Goal: Information Seeking & Learning: Learn about a topic

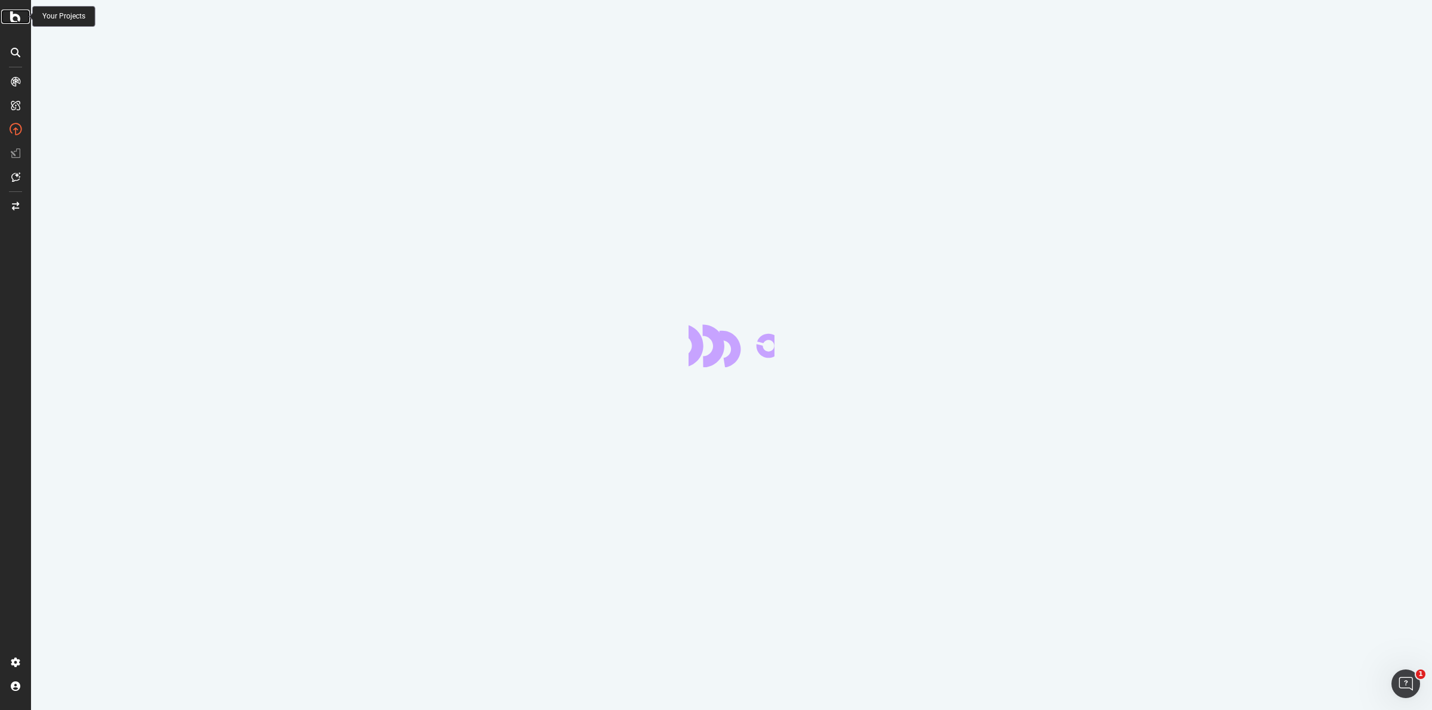
click at [18, 16] on icon at bounding box center [15, 17] width 11 height 14
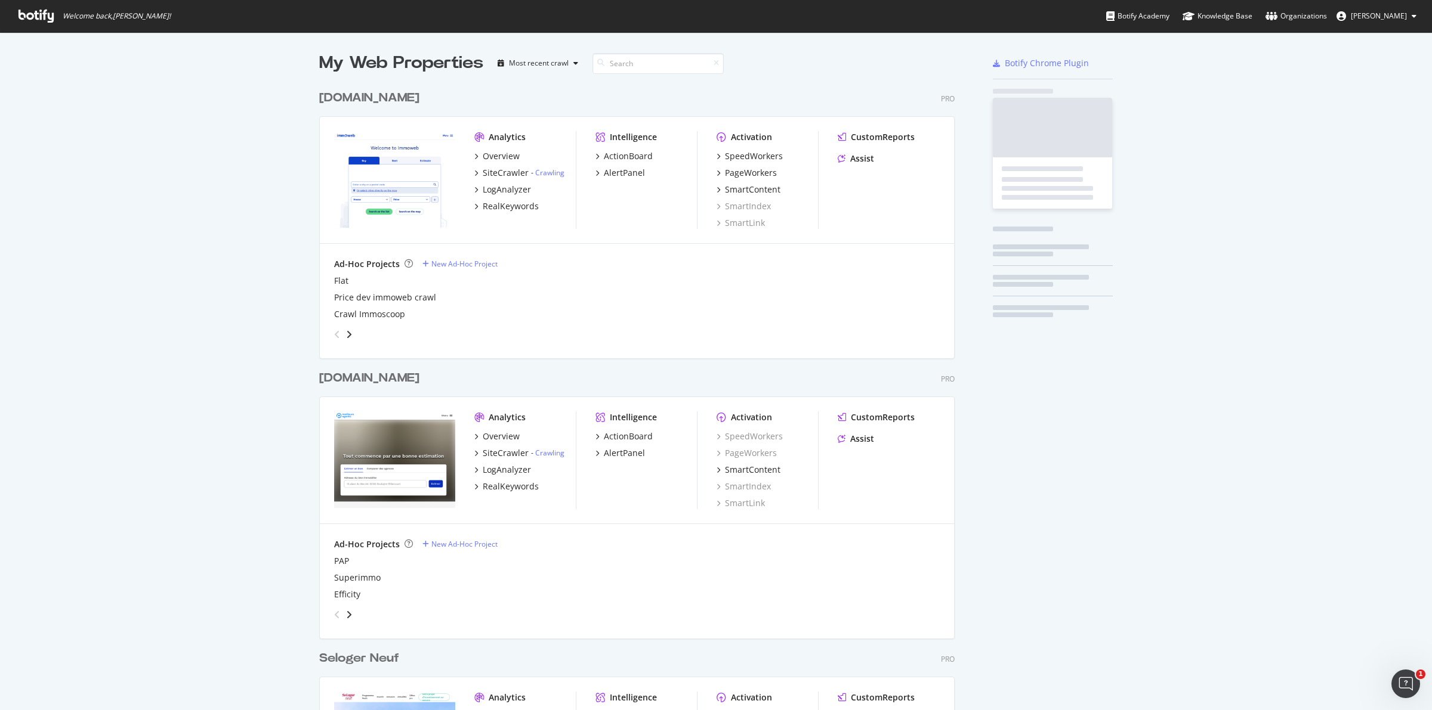
scroll to position [3367, 633]
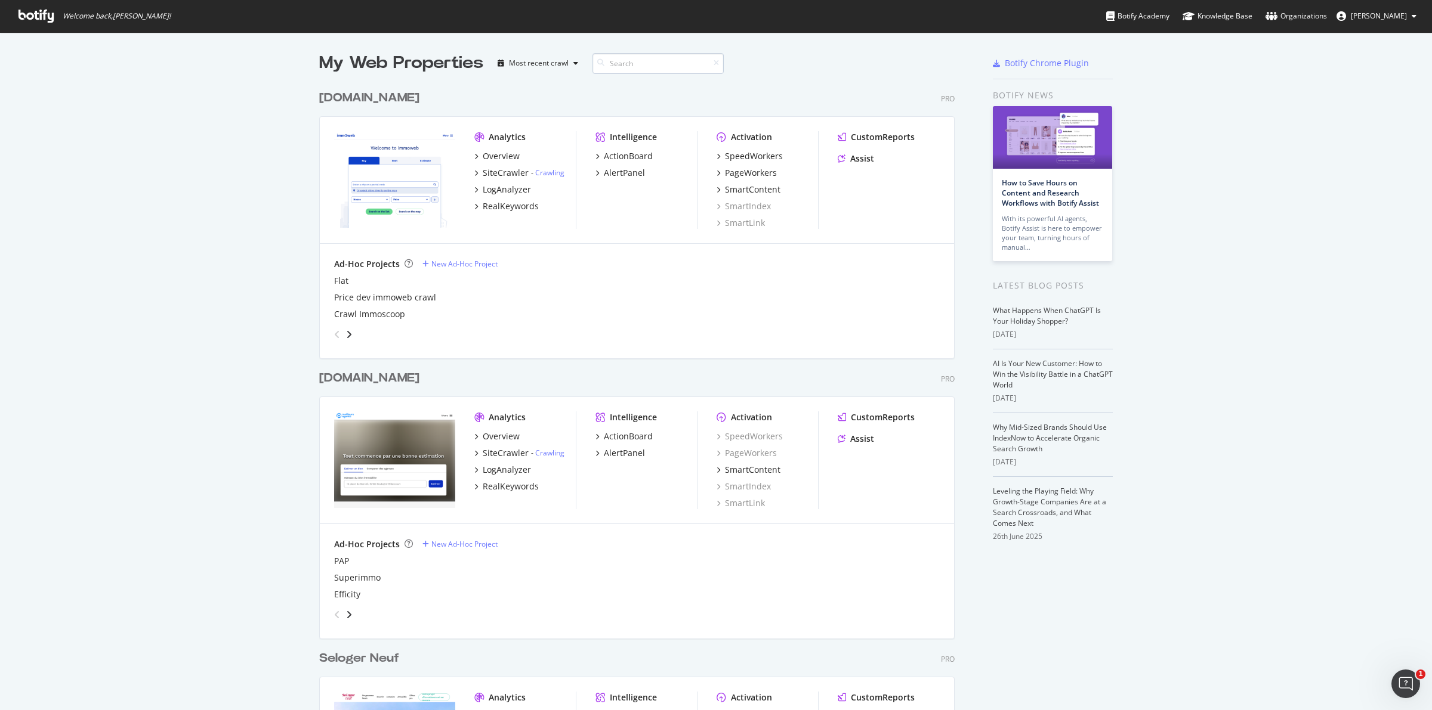
click at [657, 70] on input at bounding box center [657, 63] width 131 height 21
type input "slbc"
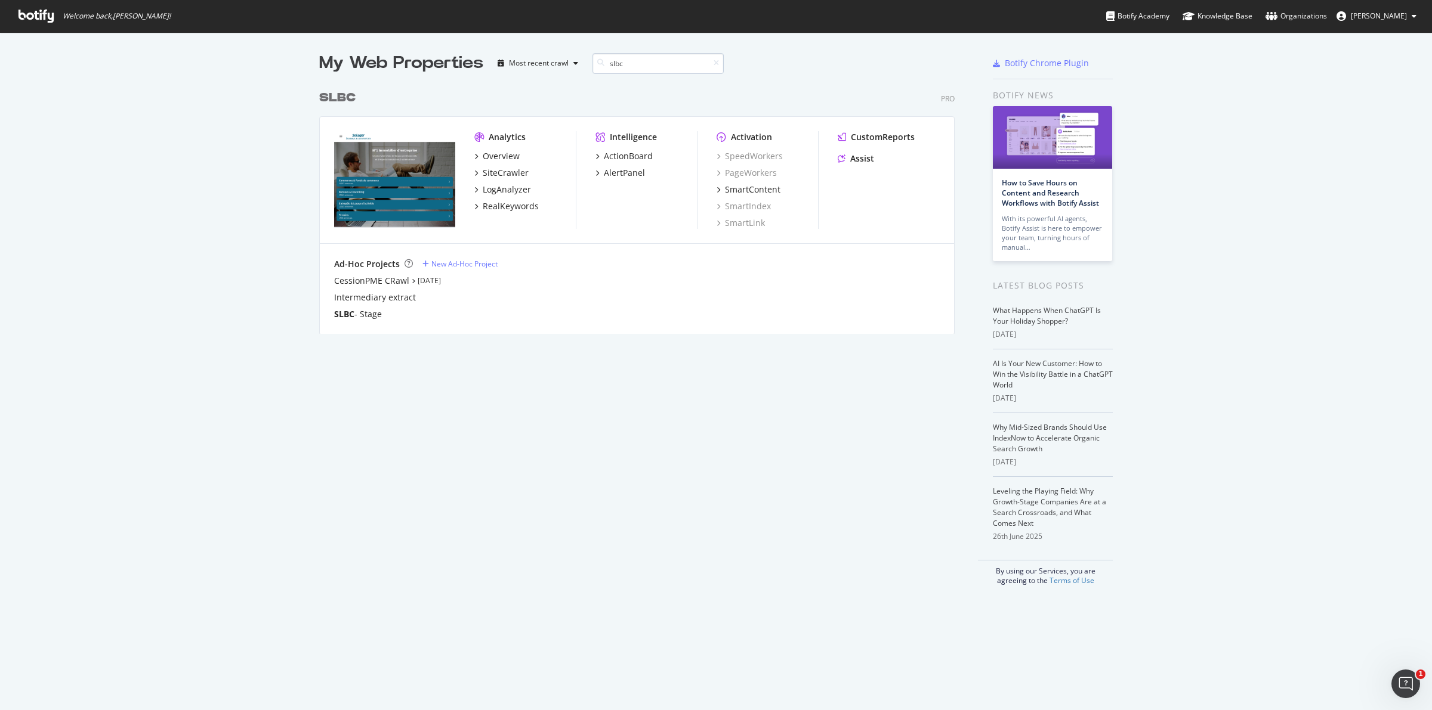
scroll to position [248, 633]
click at [506, 172] on div "SiteCrawler" at bounding box center [506, 173] width 46 height 12
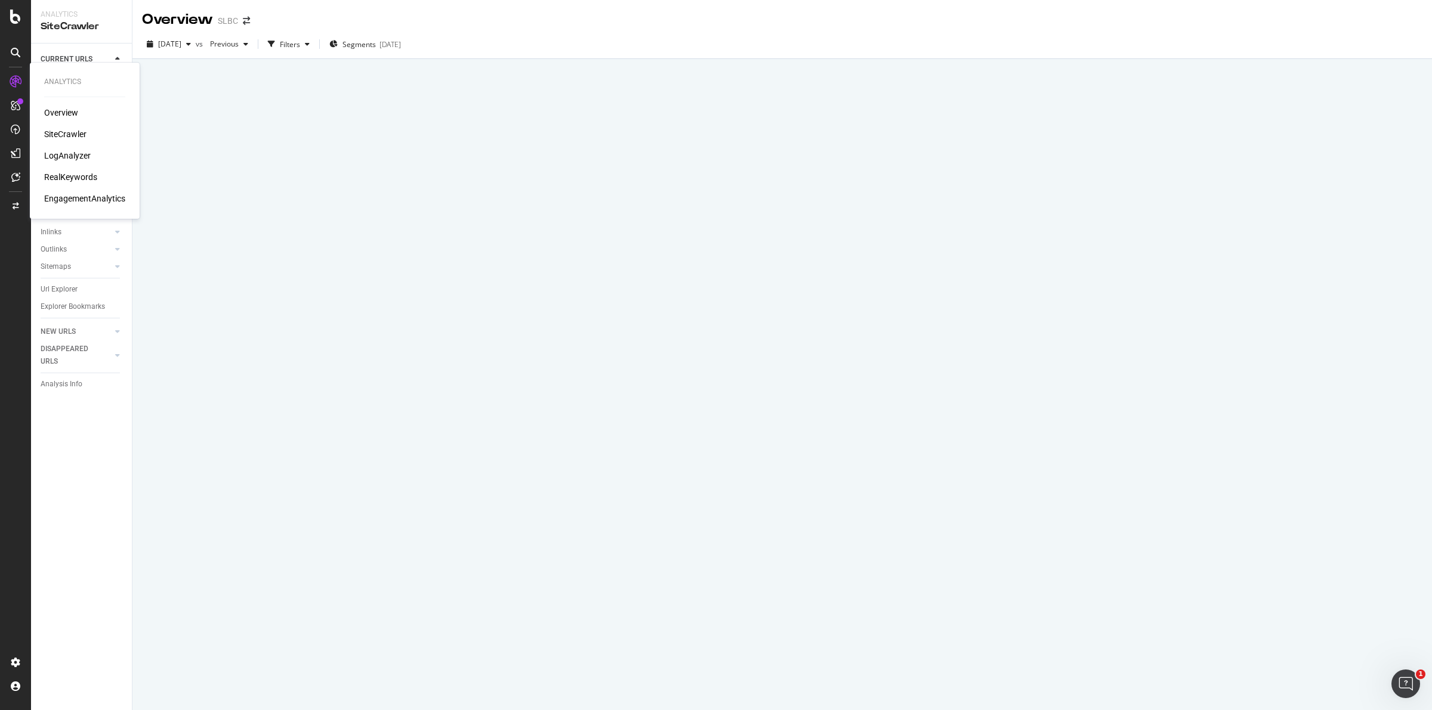
click at [81, 156] on div "LogAnalyzer" at bounding box center [67, 156] width 47 height 12
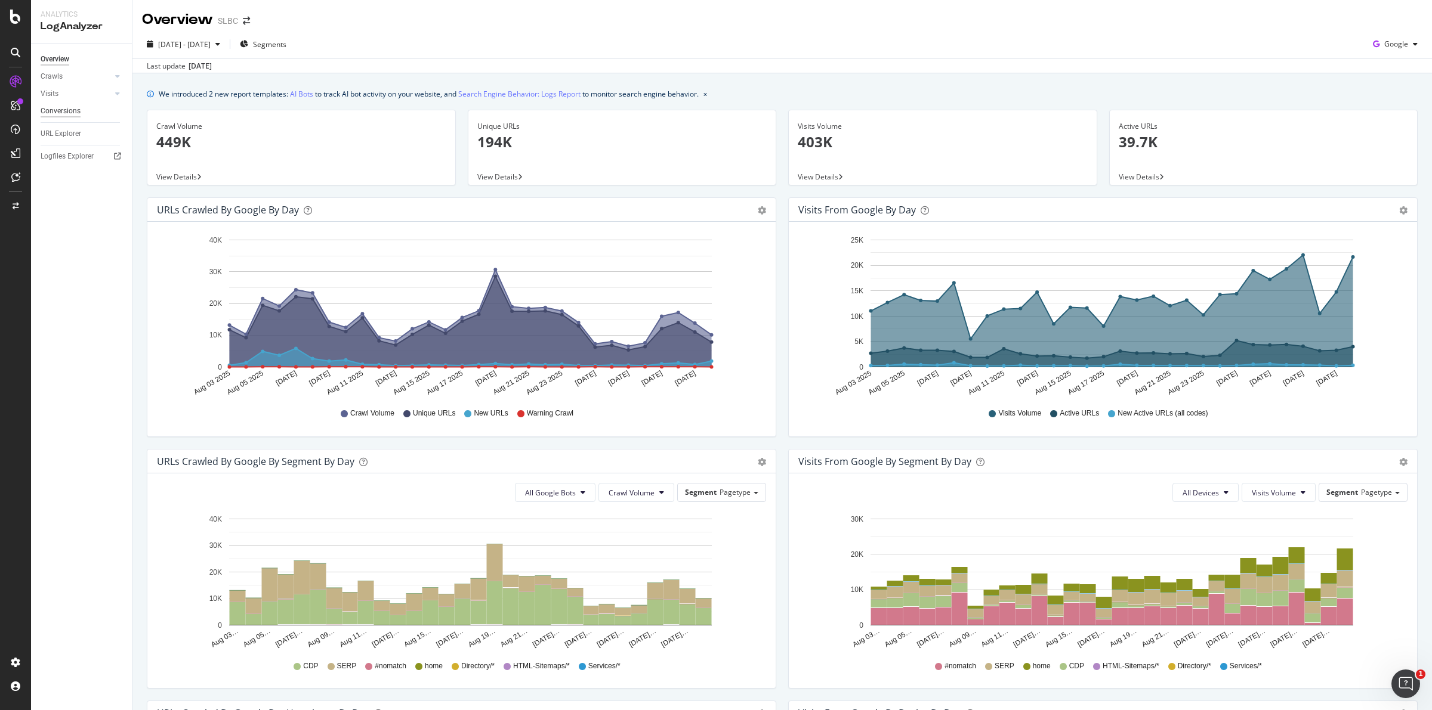
click at [69, 109] on div "Conversions" at bounding box center [61, 111] width 40 height 13
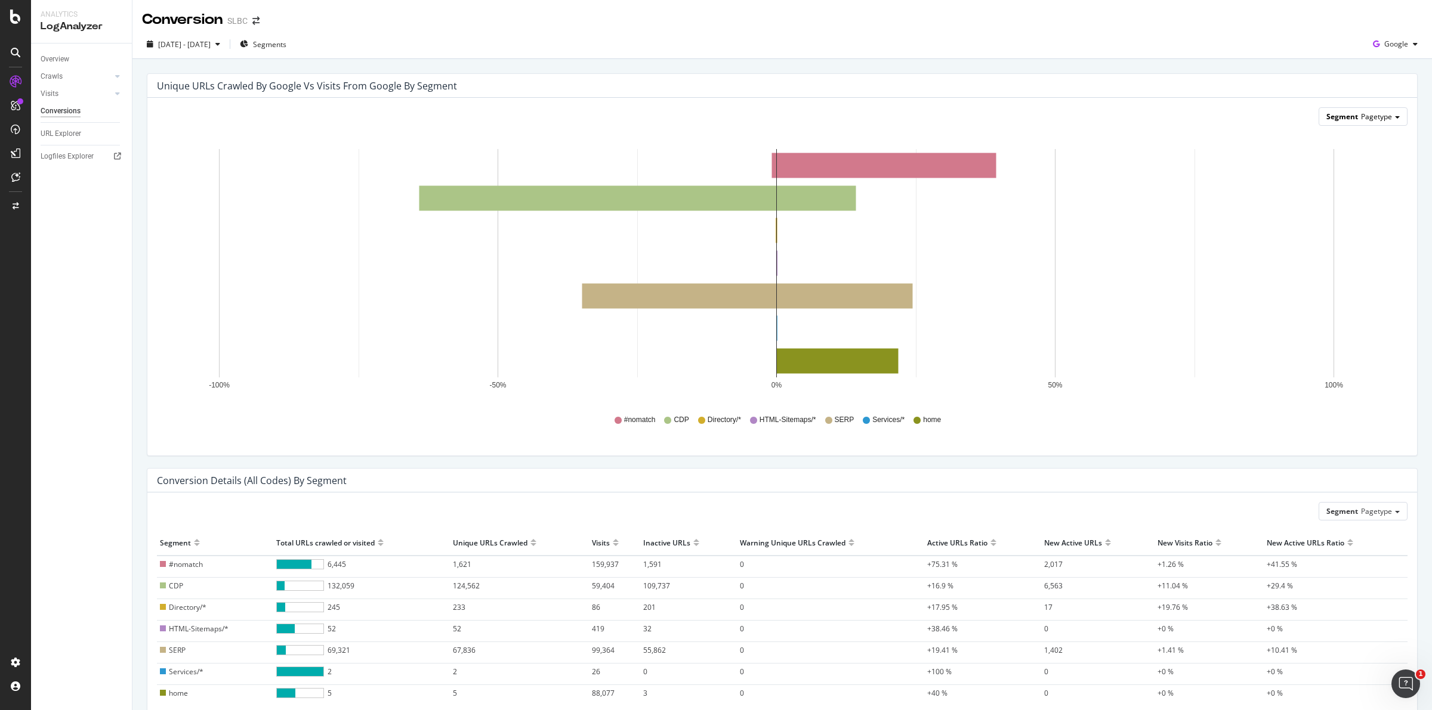
click at [1379, 118] on span "Pagetype" at bounding box center [1376, 117] width 31 height 10
click at [1340, 214] on div "Geo_lvl" at bounding box center [1353, 215] width 95 height 16
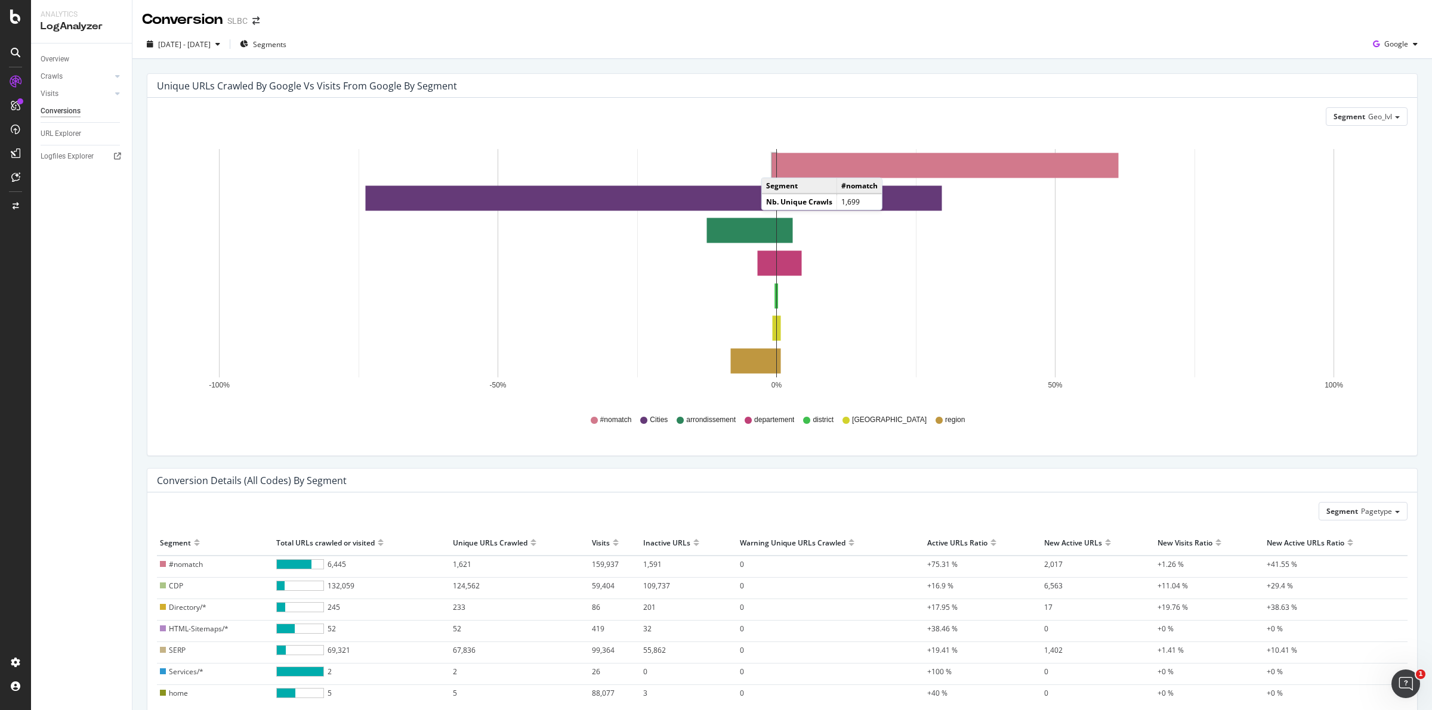
click at [773, 166] on rect "A chart." at bounding box center [774, 165] width 4 height 24
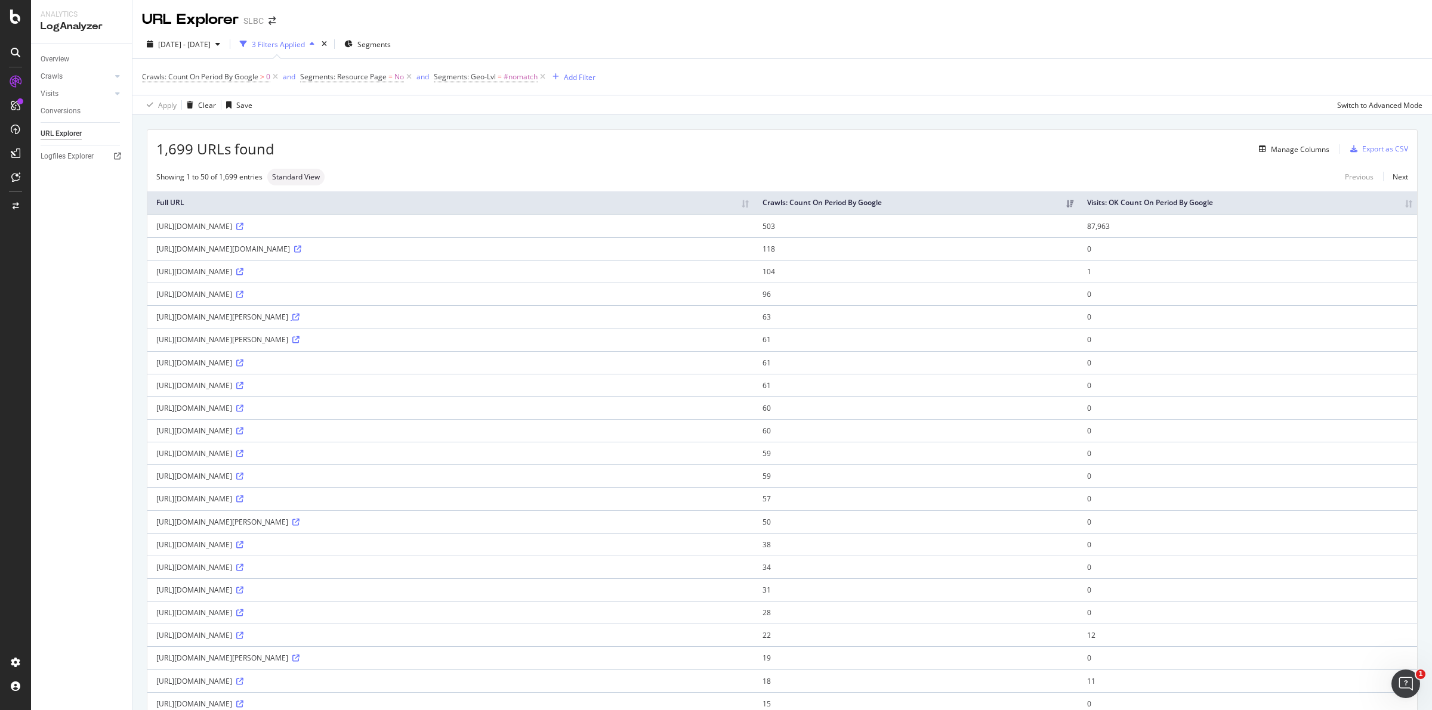
click at [299, 318] on icon at bounding box center [295, 317] width 7 height 7
click at [1395, 203] on th "Visits: OK Count On Period By Google" at bounding box center [1247, 202] width 339 height 23
click at [1396, 203] on th "Visits: OK Count On Period By Google" at bounding box center [1247, 202] width 339 height 23
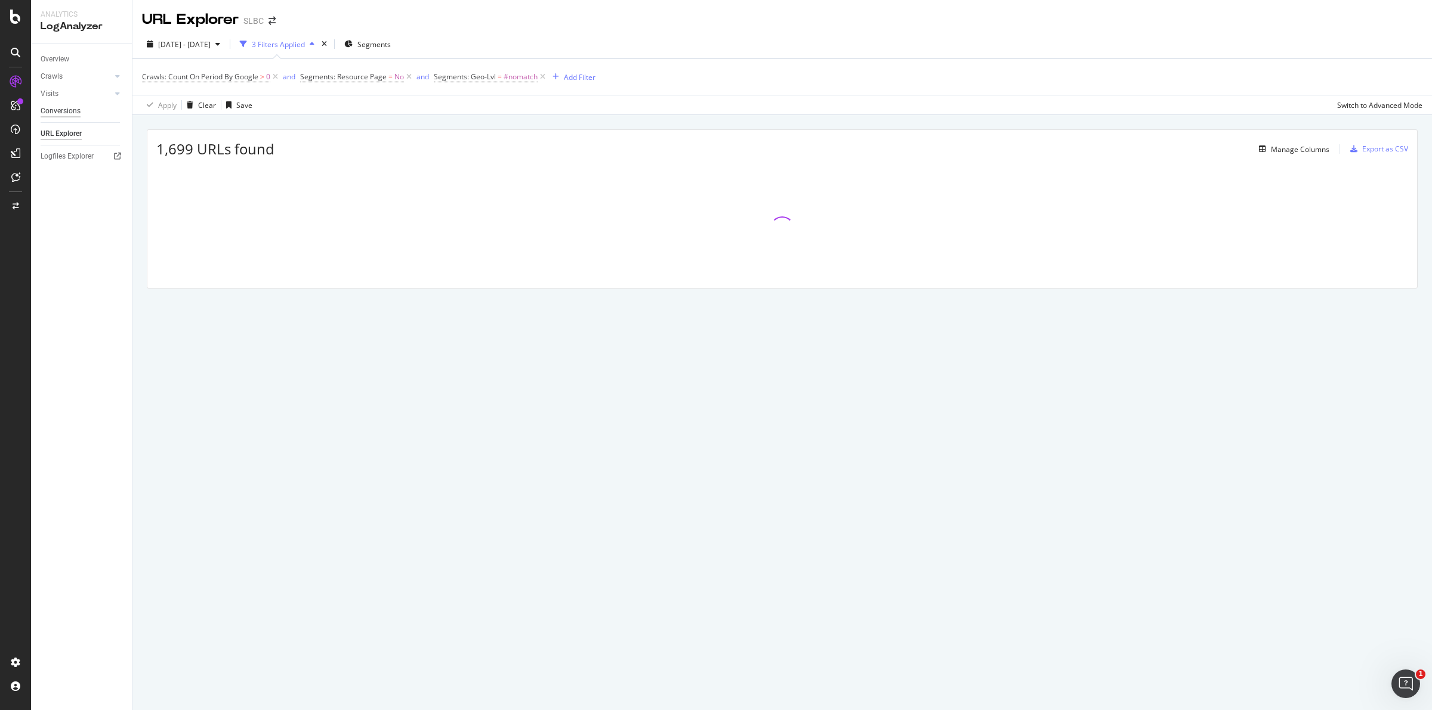
click at [70, 109] on div "Conversions" at bounding box center [61, 111] width 40 height 13
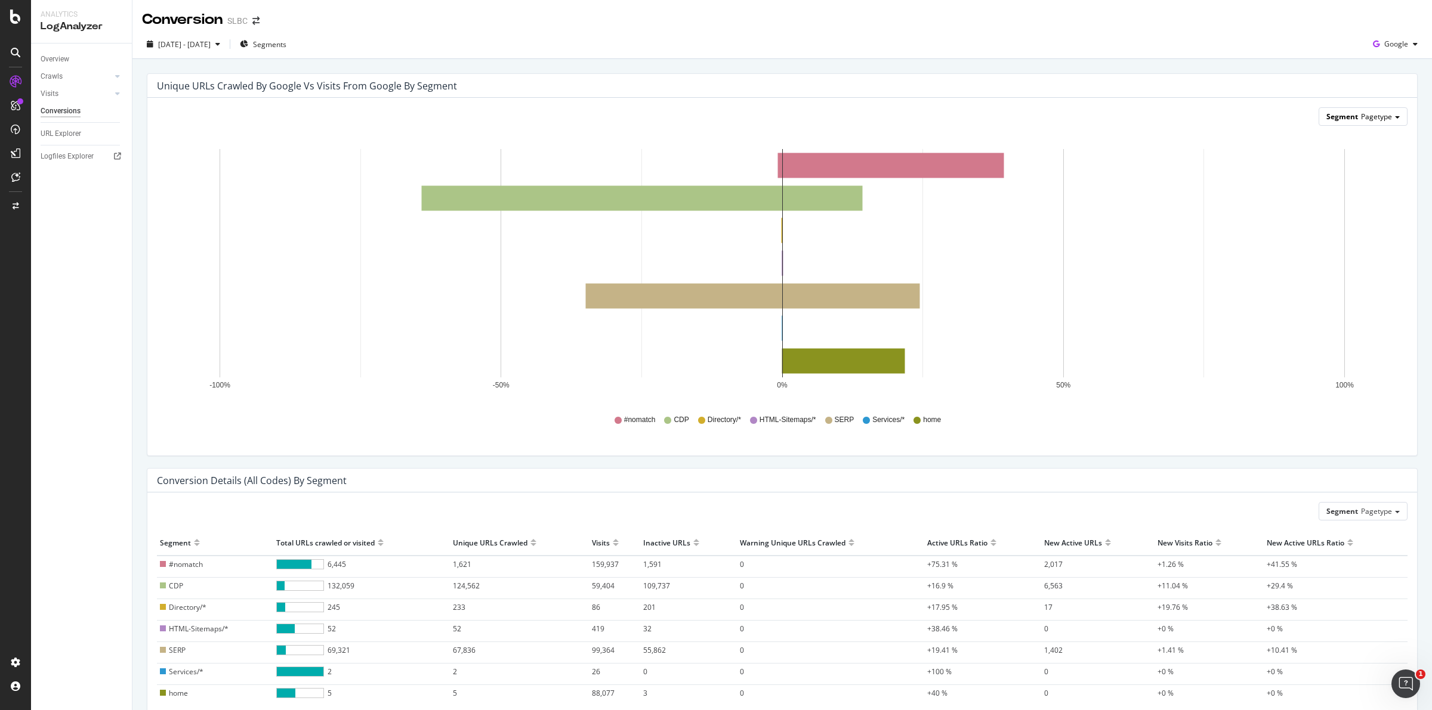
click at [1365, 119] on span "Pagetype" at bounding box center [1376, 117] width 31 height 10
click at [286, 42] on span "Segments" at bounding box center [269, 44] width 33 height 10
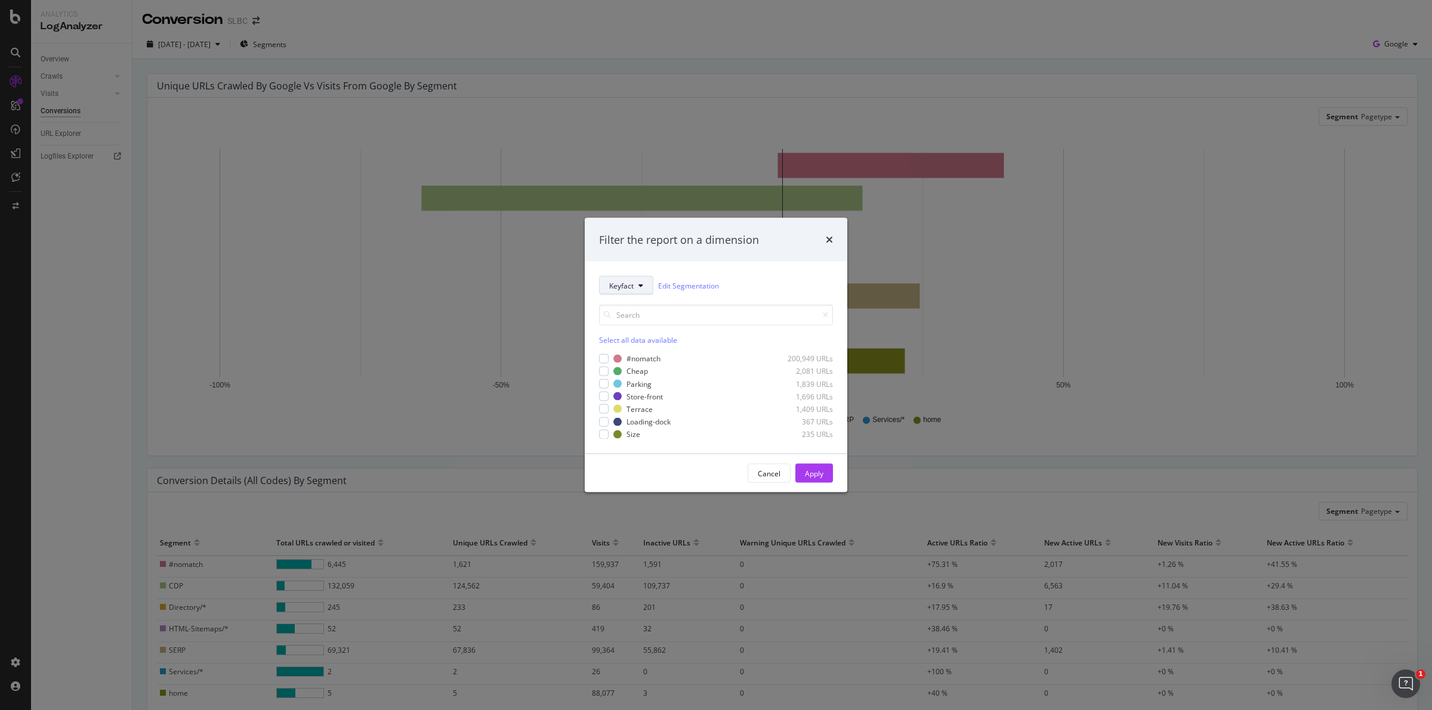
click at [638, 285] on icon "modal" at bounding box center [640, 285] width 5 height 7
click at [623, 373] on span "PT" at bounding box center [643, 372] width 69 height 11
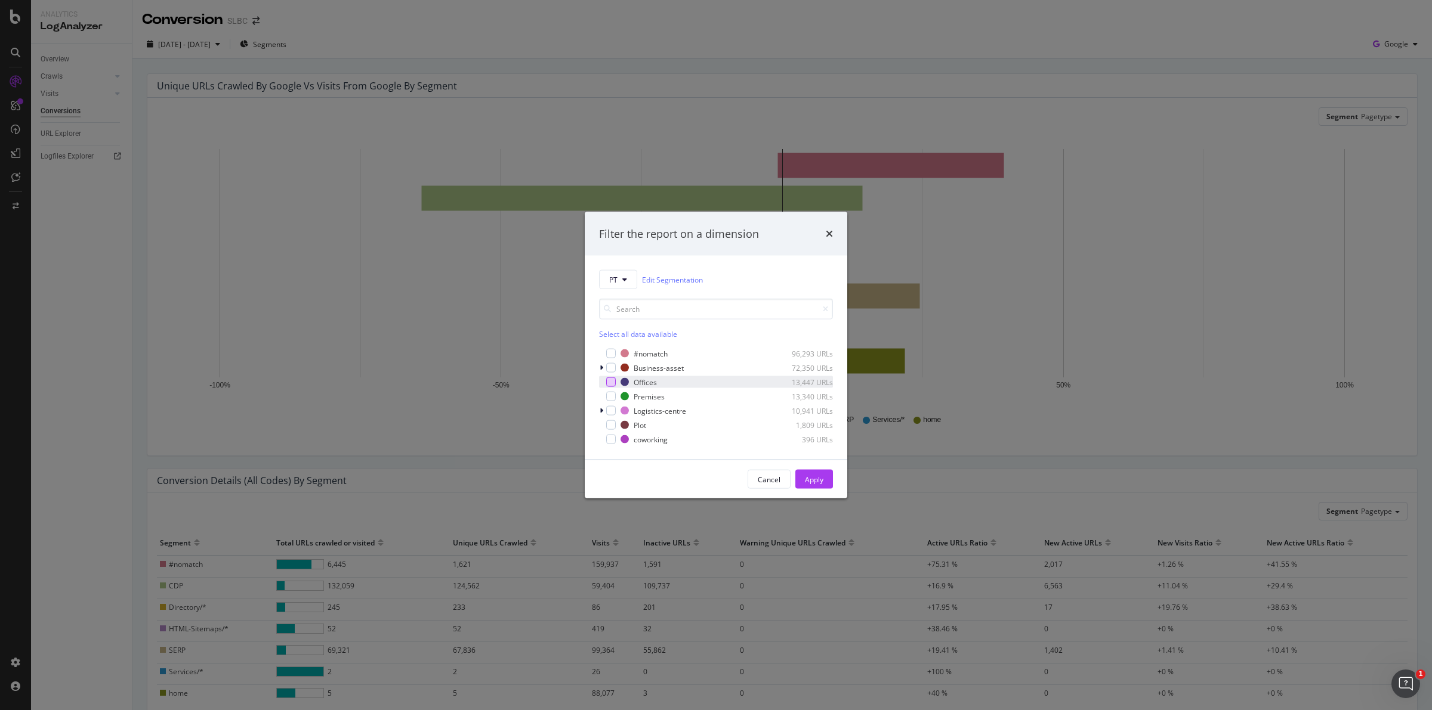
click at [608, 384] on div "modal" at bounding box center [611, 383] width 10 height 10
click at [821, 483] on div "Apply" at bounding box center [814, 479] width 18 height 10
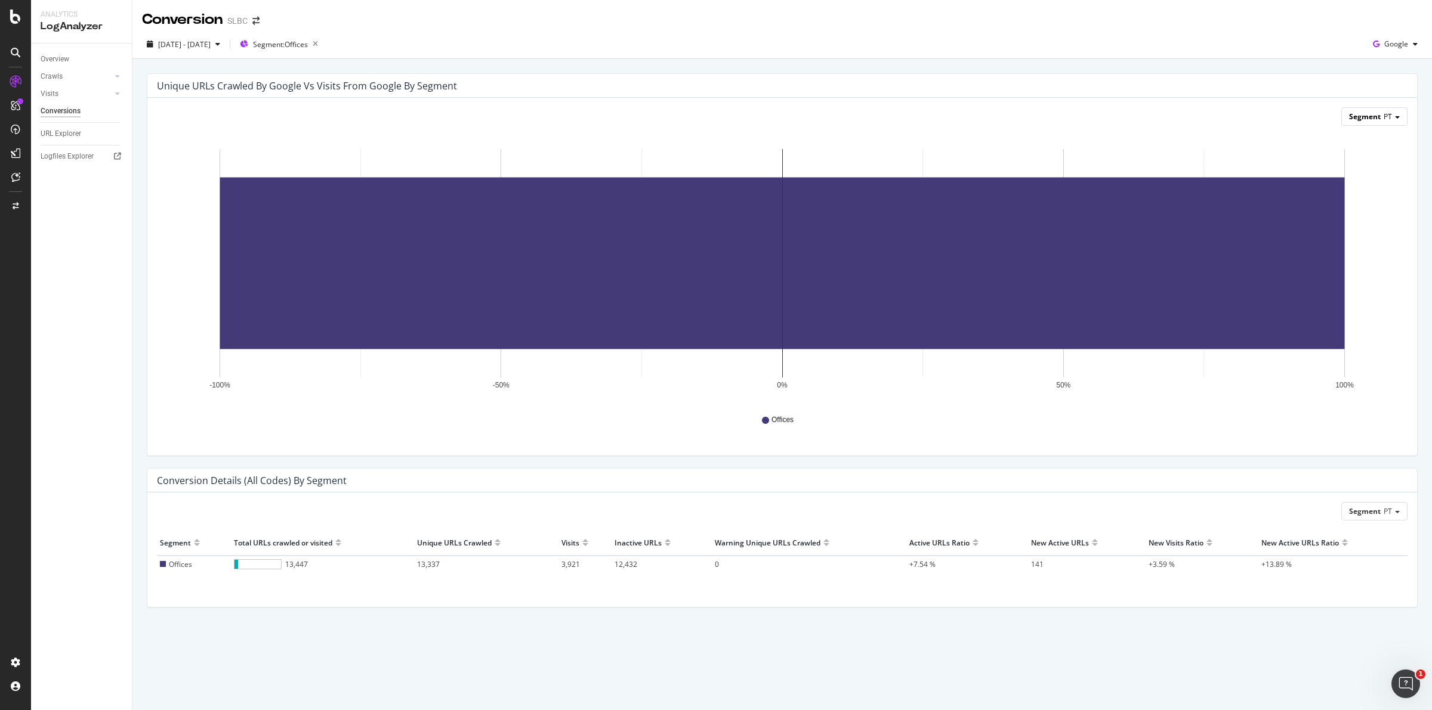
click at [1386, 113] on span "PT" at bounding box center [1387, 117] width 8 height 10
click at [1339, 216] on div "Geo_lvl" at bounding box center [1353, 215] width 95 height 16
